Goal: Task Accomplishment & Management: Manage account settings

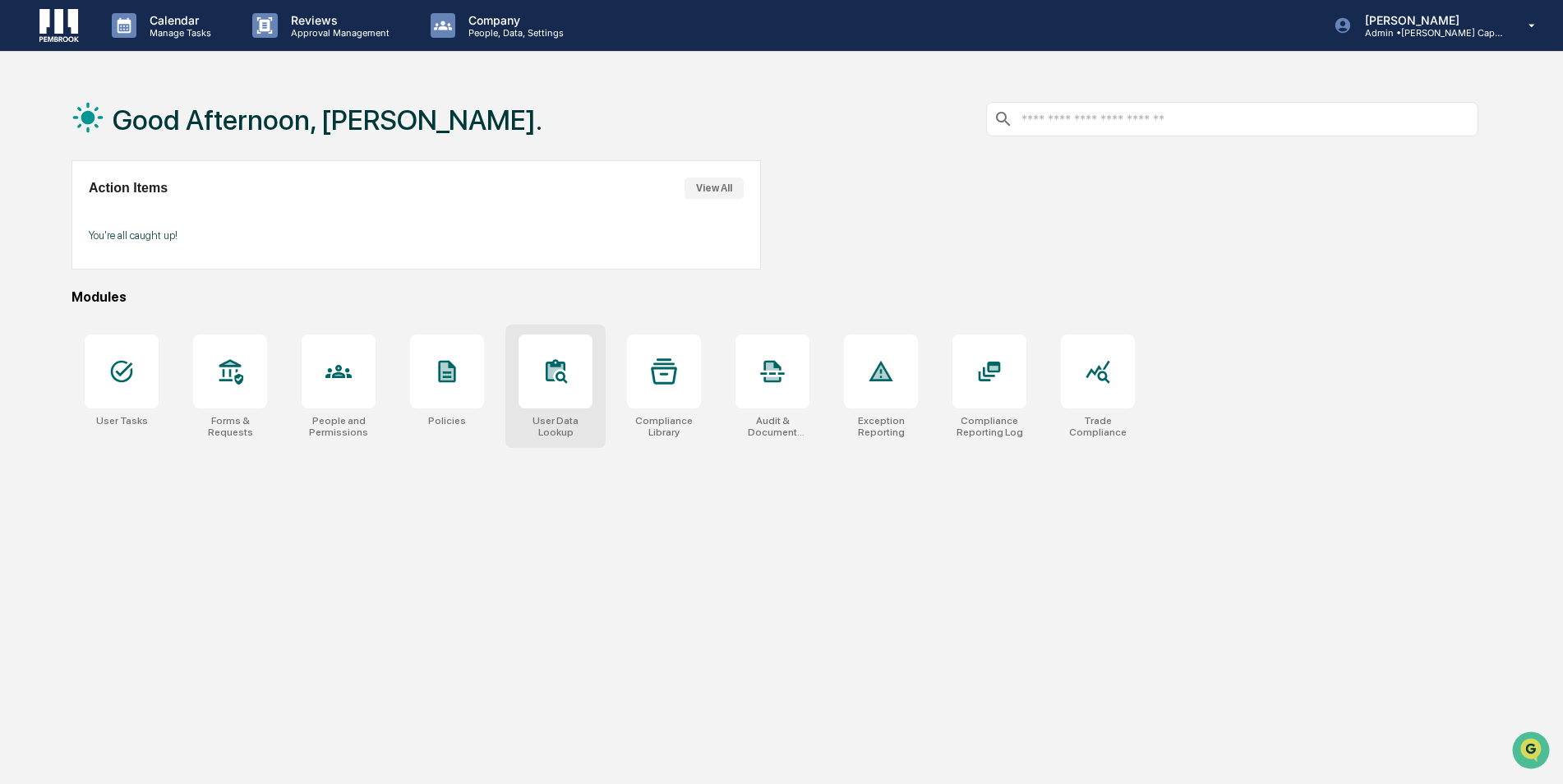
click at [545, 386] on div at bounding box center [555, 371] width 74 height 74
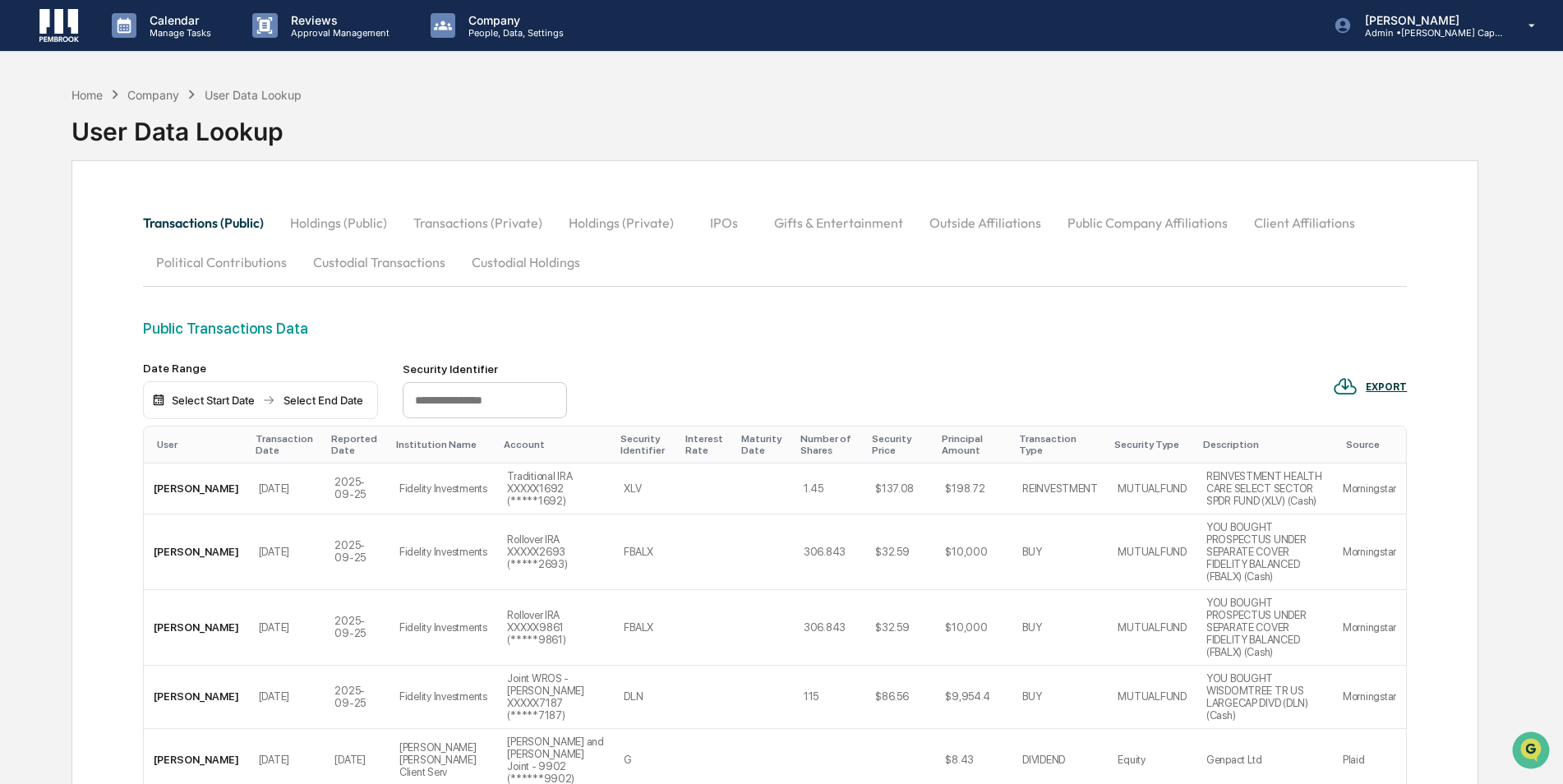
click at [342, 220] on button "Holdings (Public)" at bounding box center [338, 222] width 123 height 39
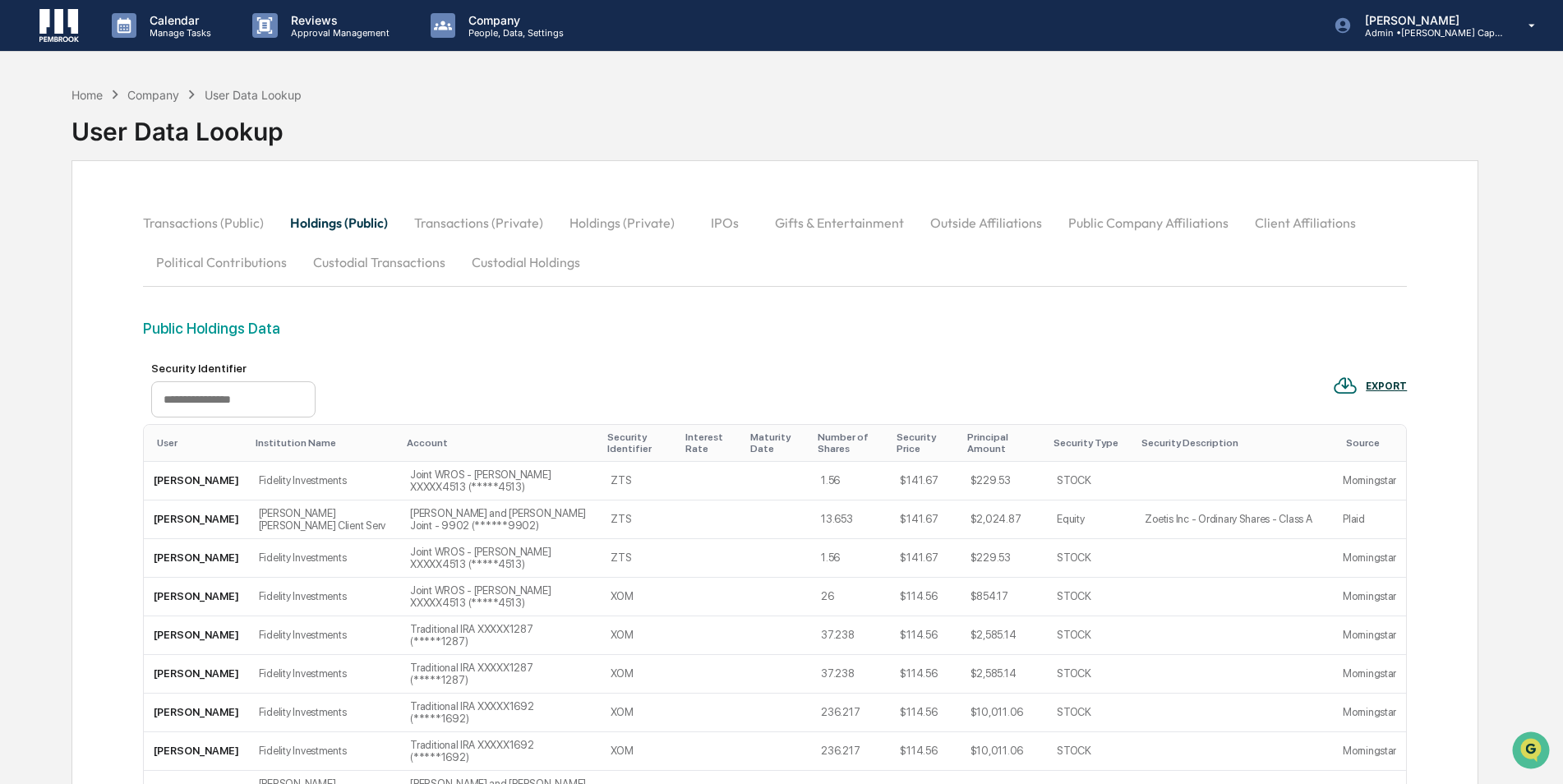
click at [1325, 219] on button "Client Affiliations" at bounding box center [1305, 222] width 127 height 39
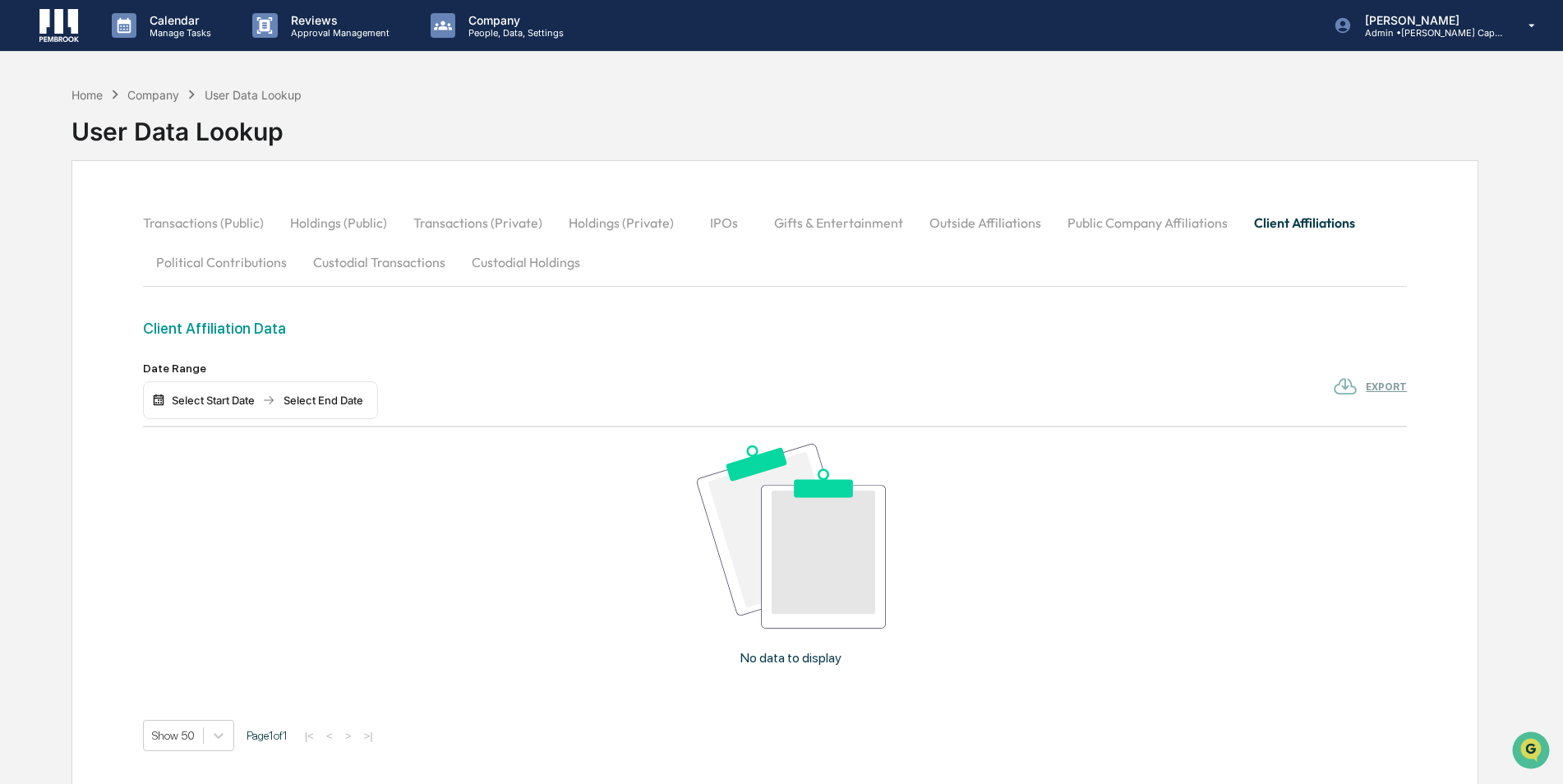
click at [127, 87] on div "Home Company User Data Lookup" at bounding box center [186, 95] width 230 height 18
click at [131, 88] on div "Company" at bounding box center [153, 95] width 52 height 14
click at [96, 95] on div "Home" at bounding box center [87, 95] width 32 height 14
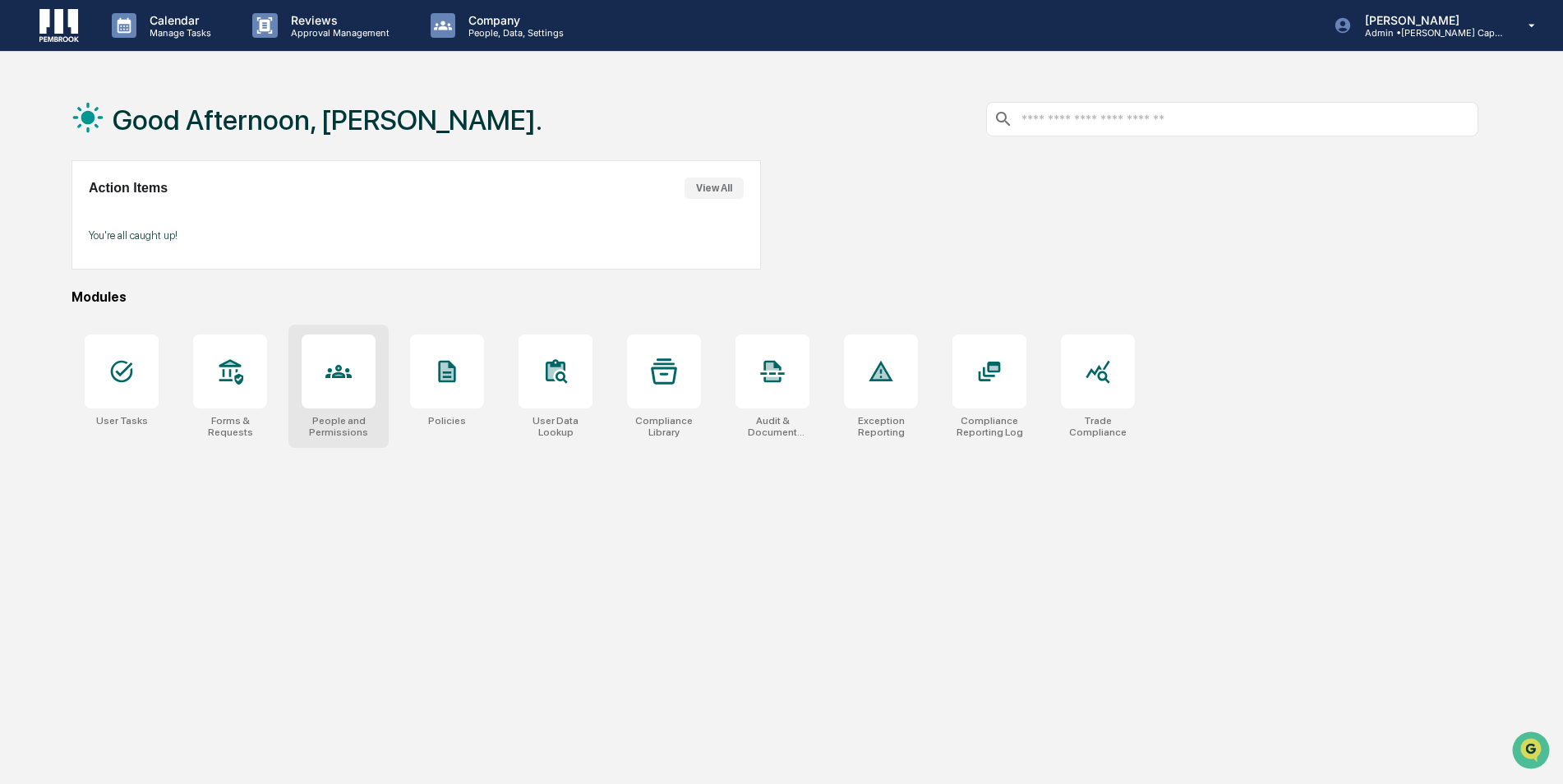
click at [355, 407] on div at bounding box center [338, 371] width 74 height 74
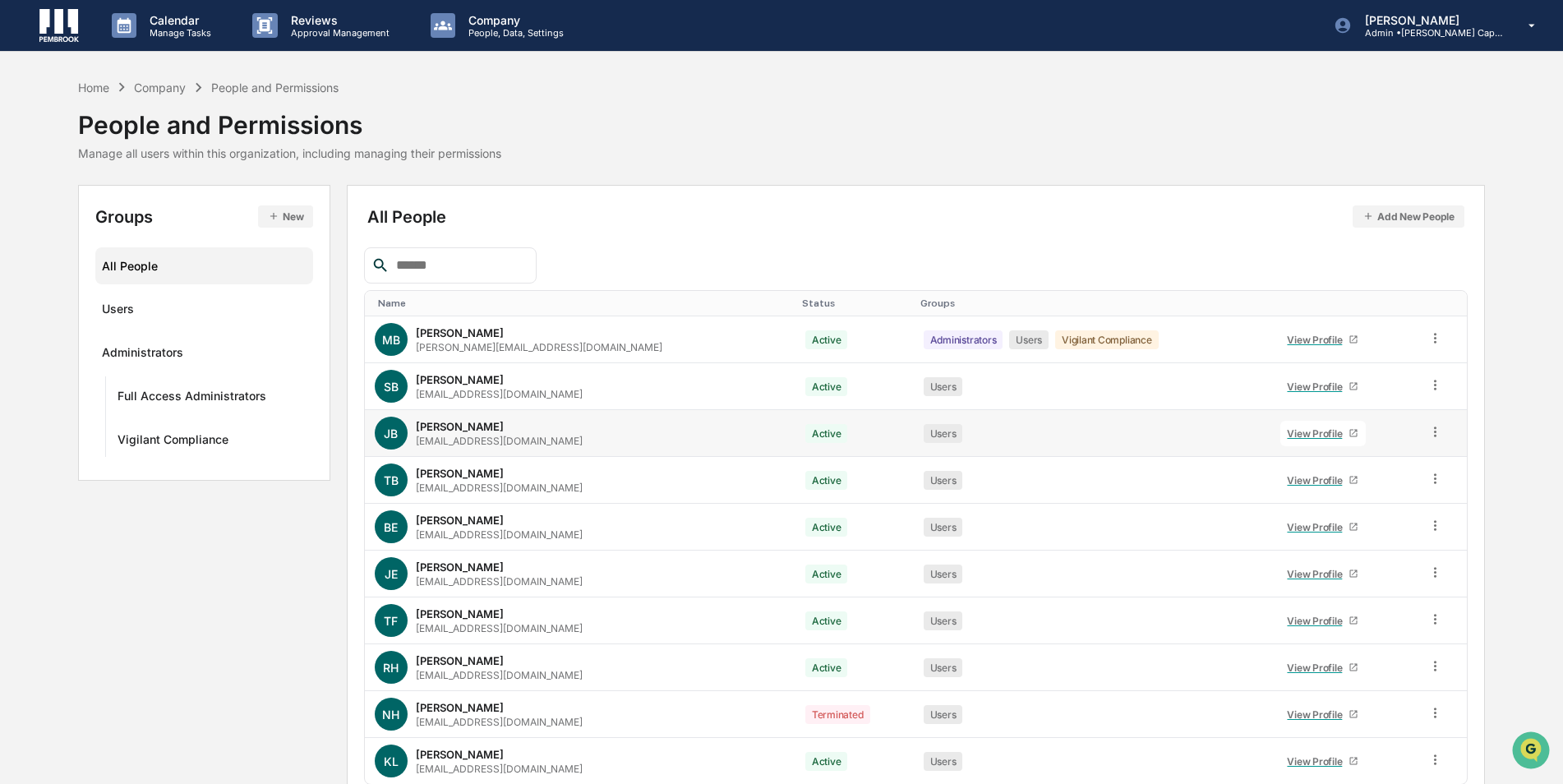
click at [1287, 434] on div "View Profile" at bounding box center [1318, 433] width 61 height 12
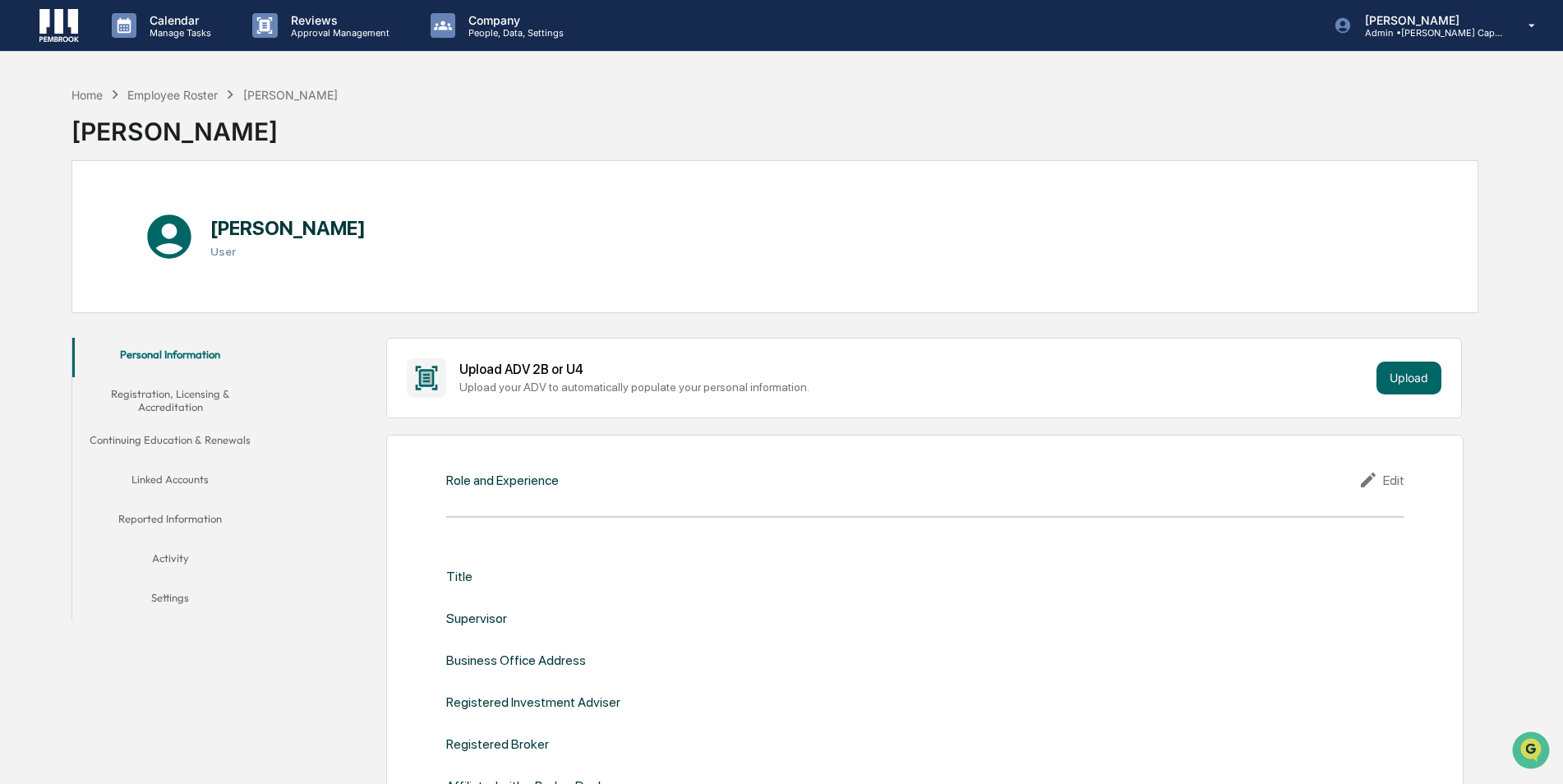
click at [188, 480] on button "Linked Accounts" at bounding box center [170, 482] width 196 height 39
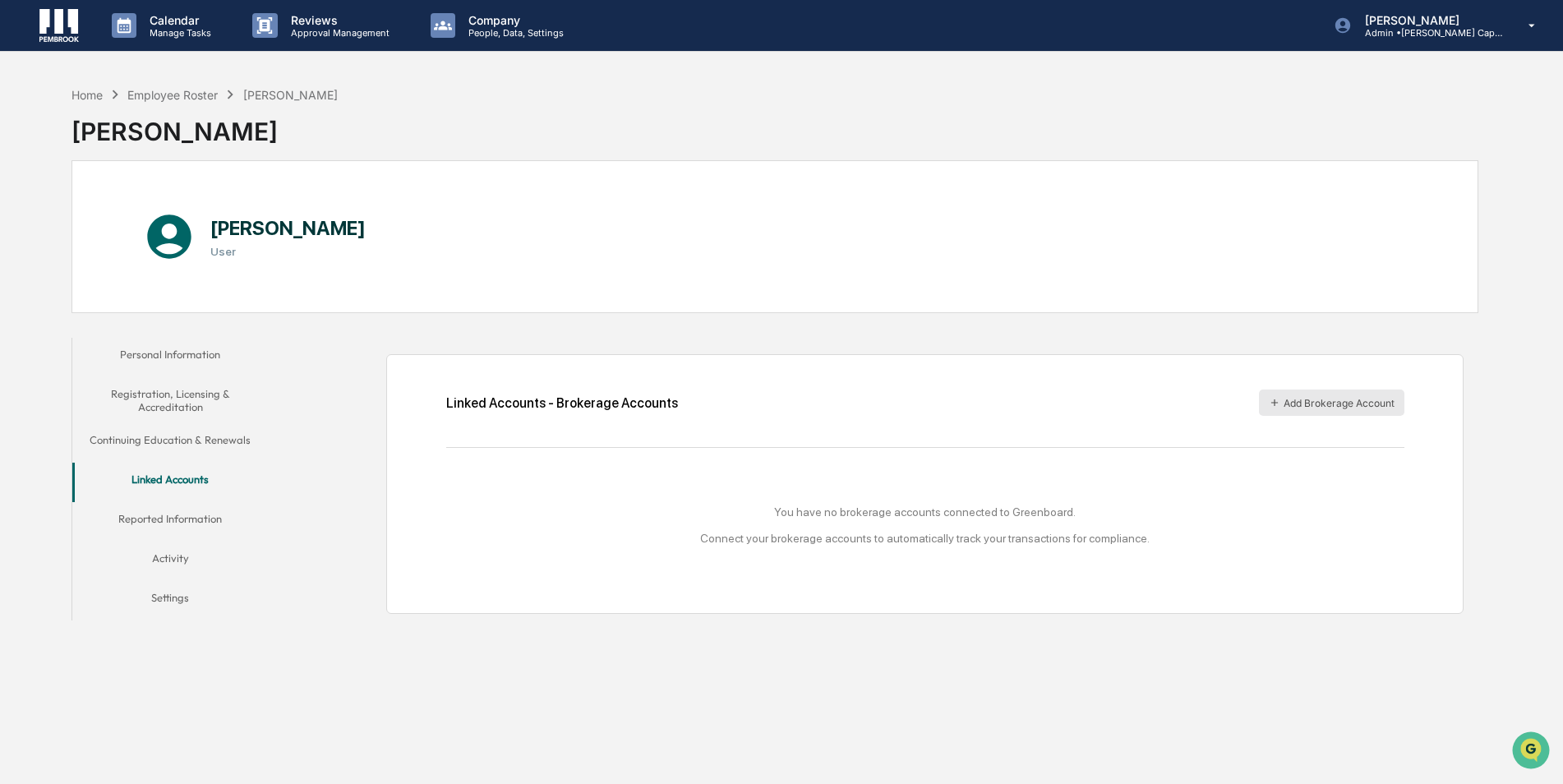
click at [1367, 406] on button "Add Brokerage Account" at bounding box center [1331, 403] width 145 height 27
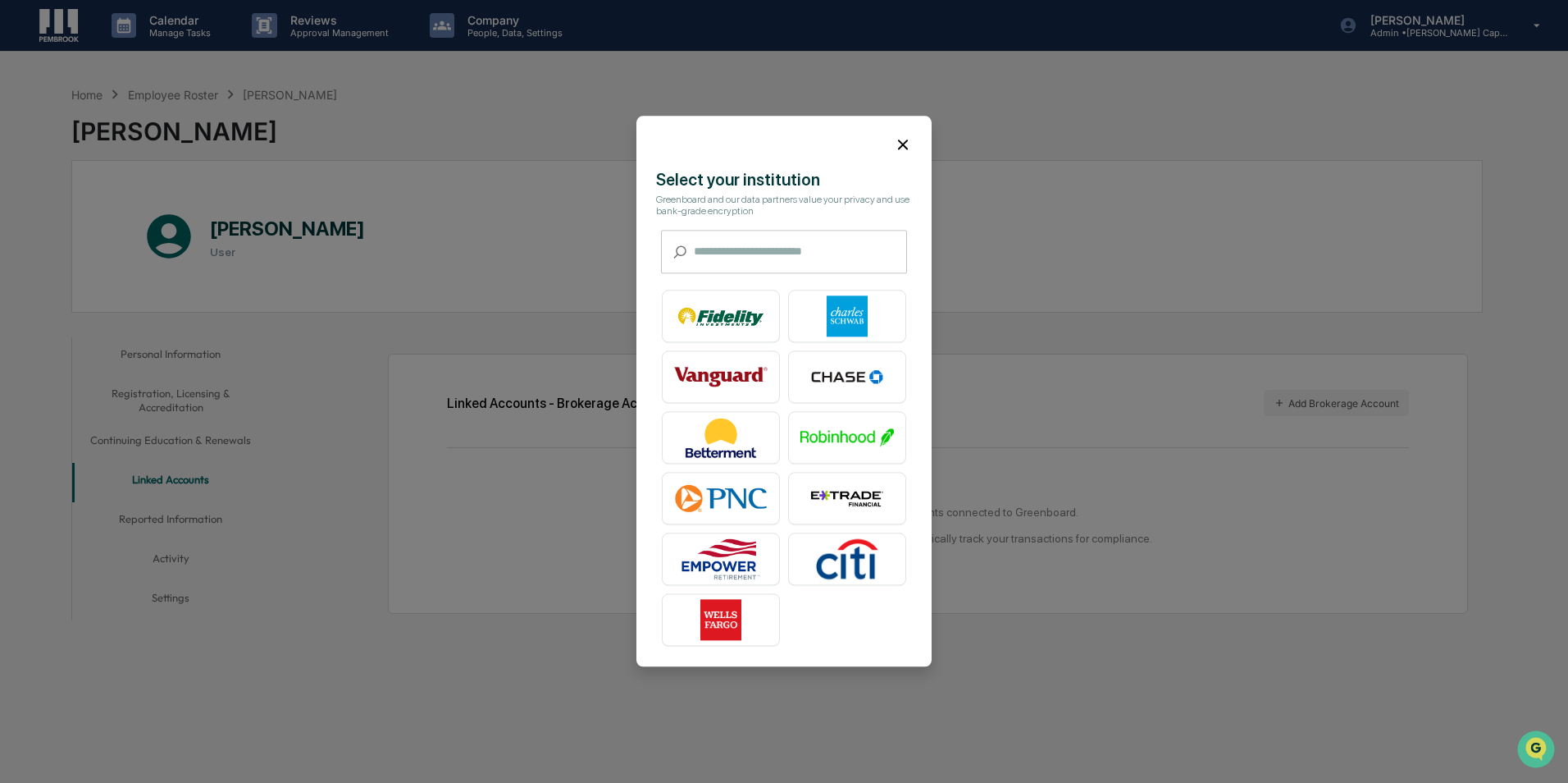
click at [907, 143] on icon at bounding box center [903, 144] width 18 height 18
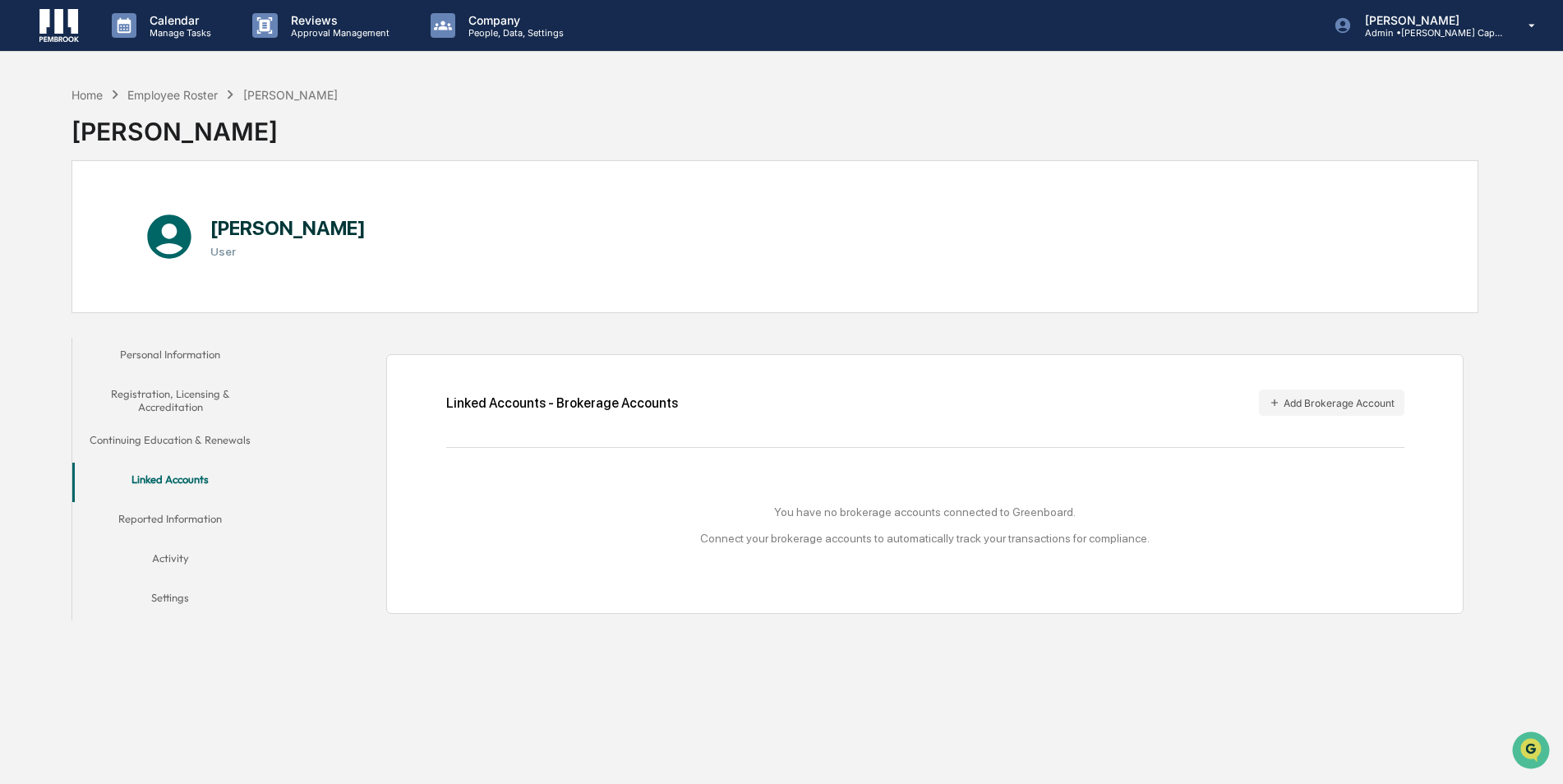
click at [67, 92] on div "Home Employee Roster John Bergamini John Bergamini John Bergamini User Personal…" at bounding box center [774, 470] width 1457 height 784
click at [68, 92] on div "Home Employee Roster John Bergamini John Bergamini John Bergamini User Personal…" at bounding box center [774, 470] width 1457 height 784
click at [71, 93] on div "Home" at bounding box center [87, 95] width 32 height 14
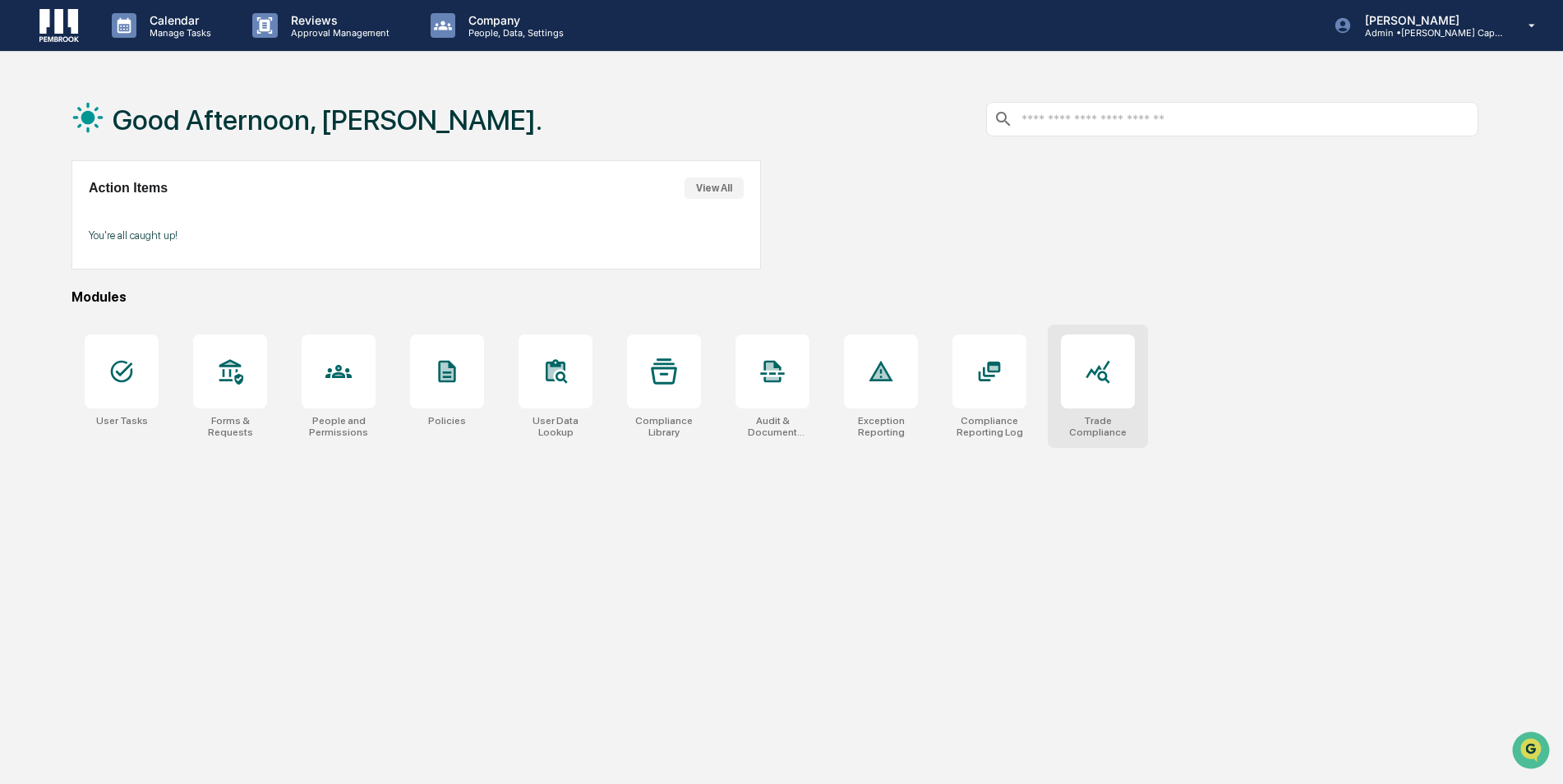
click at [1117, 355] on div at bounding box center [1098, 371] width 74 height 74
